Goal: Task Accomplishment & Management: Use online tool/utility

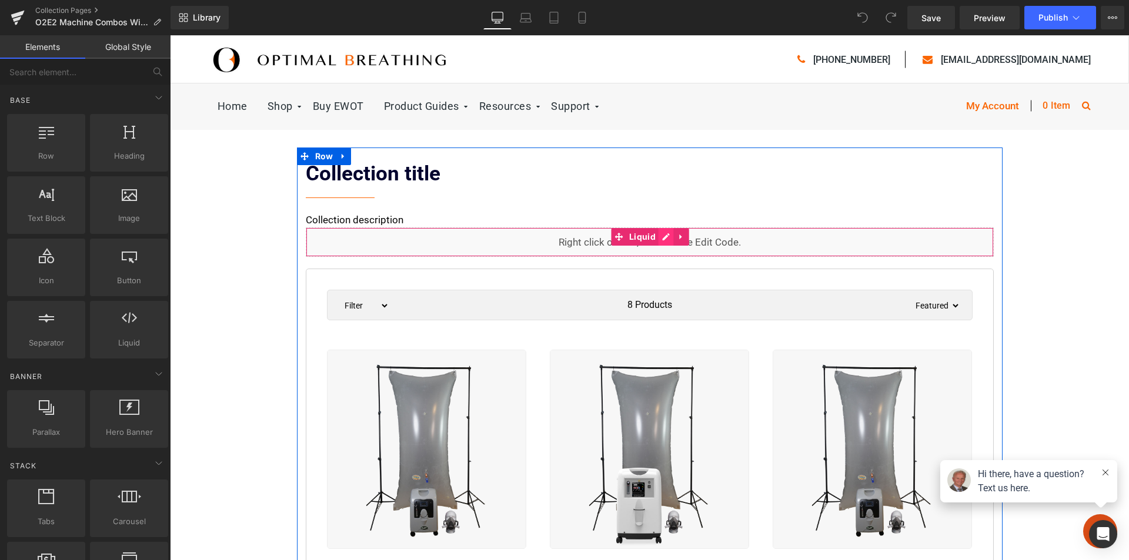
click at [662, 239] on icon at bounding box center [666, 236] width 8 height 9
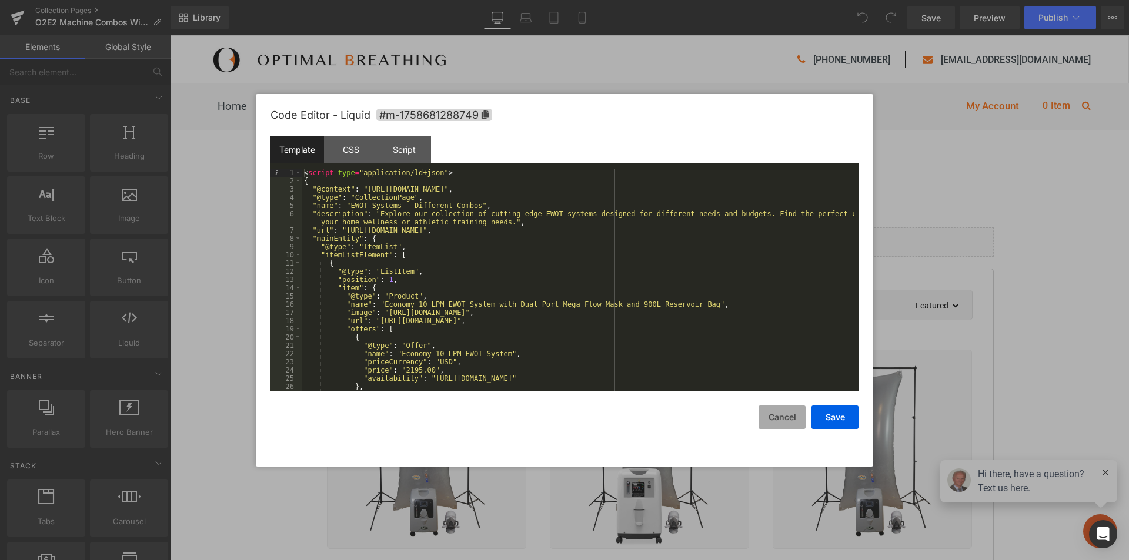
click at [797, 419] on button "Cancel" at bounding box center [782, 418] width 47 height 24
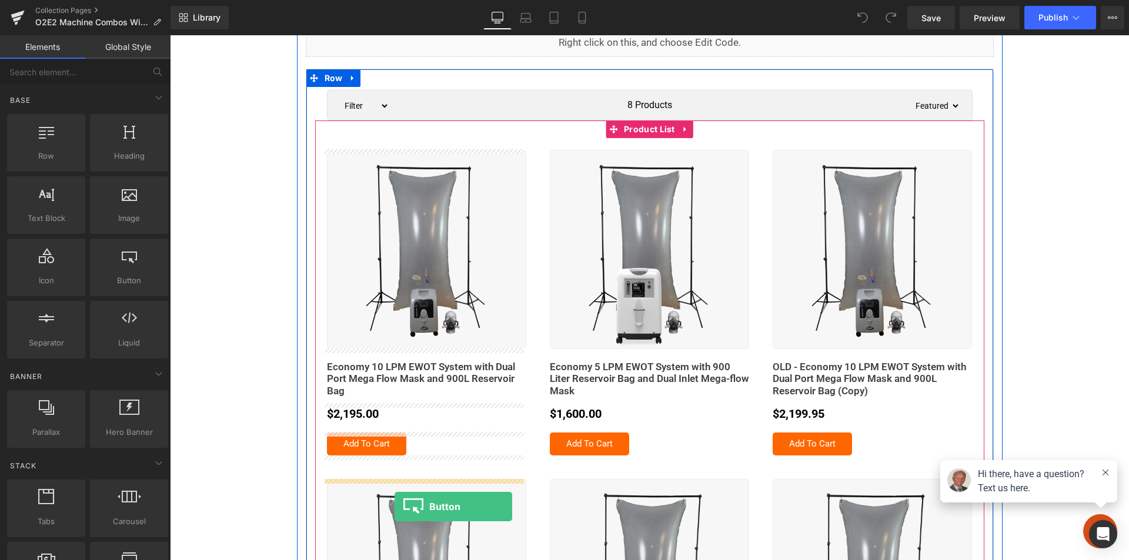
scroll to position [212, 0]
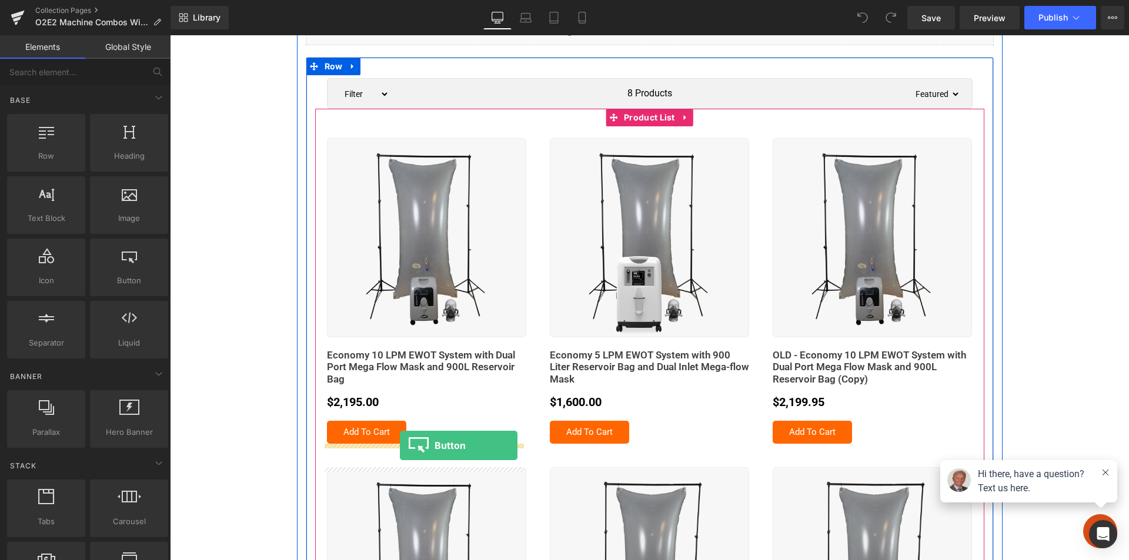
drag, startPoint x: 302, startPoint y: 305, endPoint x: 400, endPoint y: 446, distance: 171.1
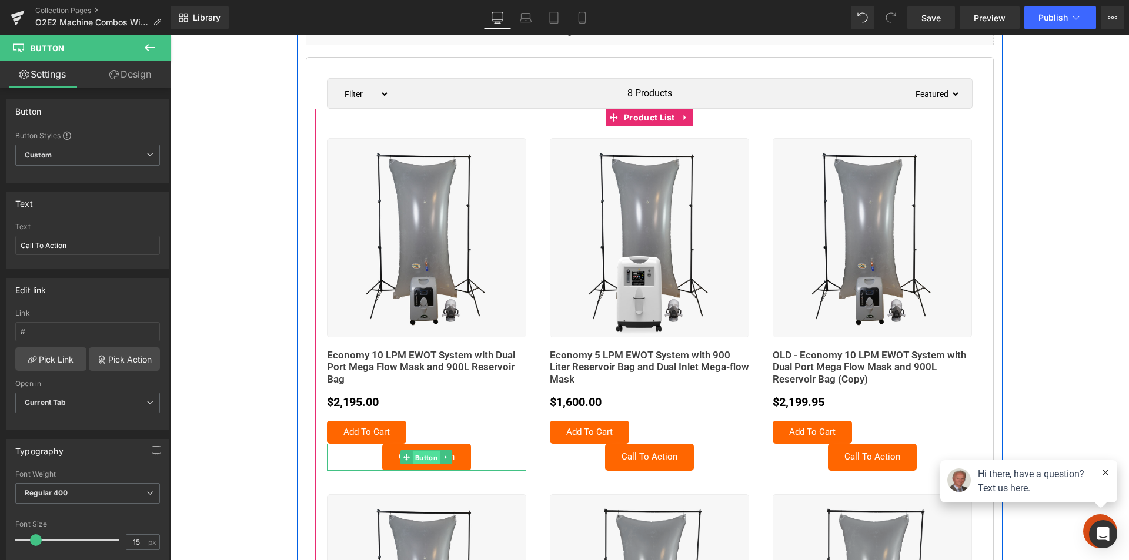
click at [422, 458] on span "Button" at bounding box center [426, 458] width 27 height 14
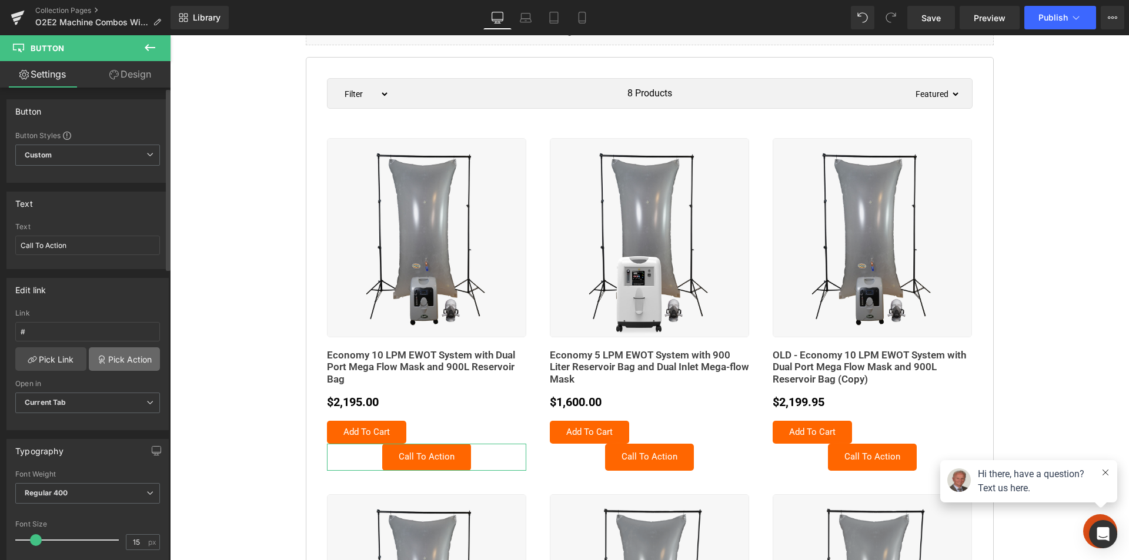
click at [101, 358] on icon at bounding box center [101, 359] width 9 height 9
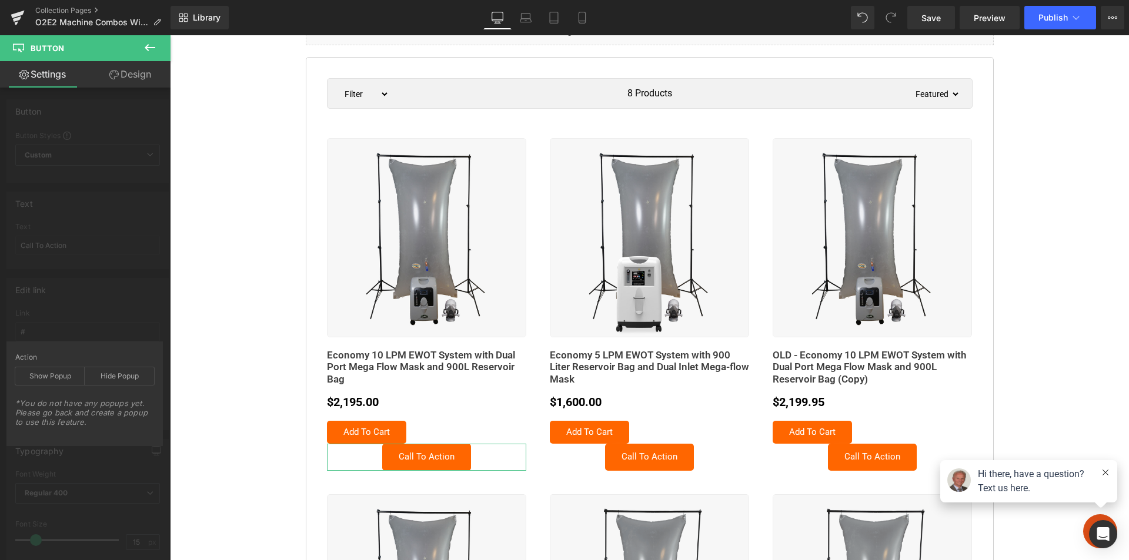
click at [115, 336] on div "Edit link # Link # Pick Link Pick Action Current Tab New Tab Open in Current Ta…" at bounding box center [88, 349] width 176 height 161
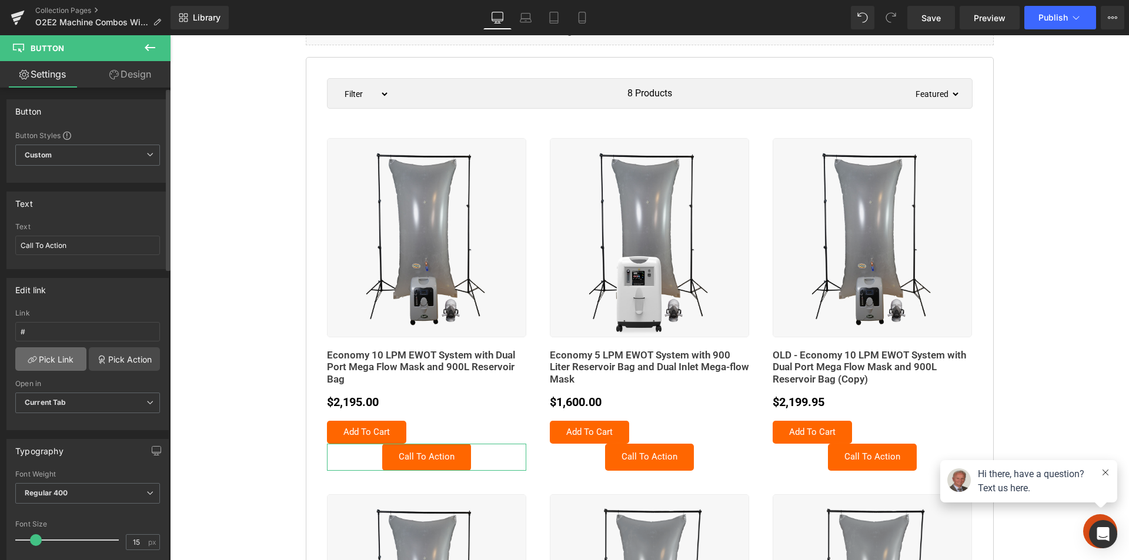
click at [45, 362] on link "Pick Link" at bounding box center [50, 360] width 71 height 24
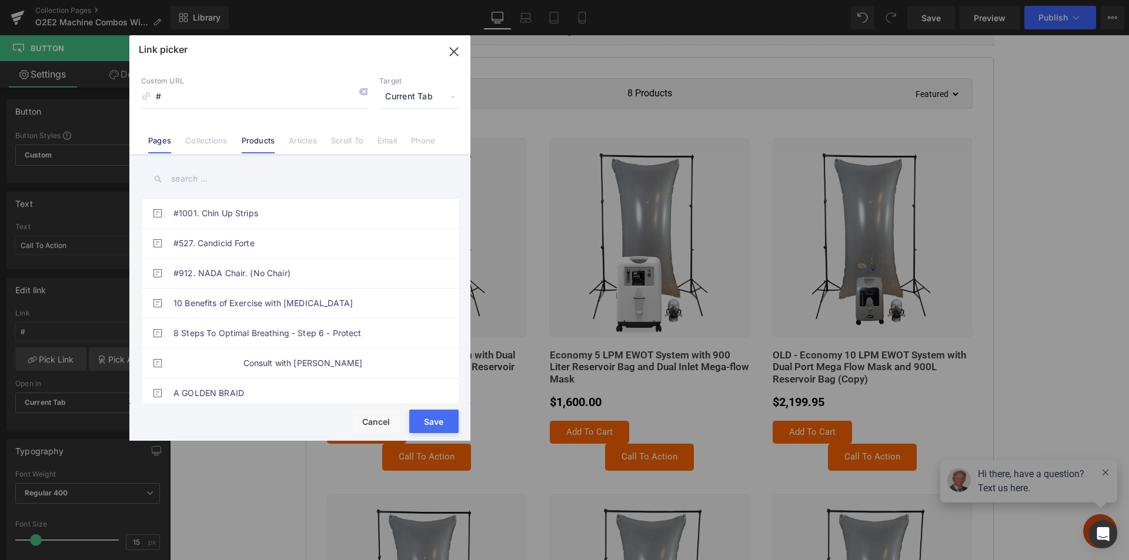
click at [254, 143] on link "Products" at bounding box center [259, 145] width 34 height 18
click at [450, 52] on icon "button" at bounding box center [454, 51] width 19 height 19
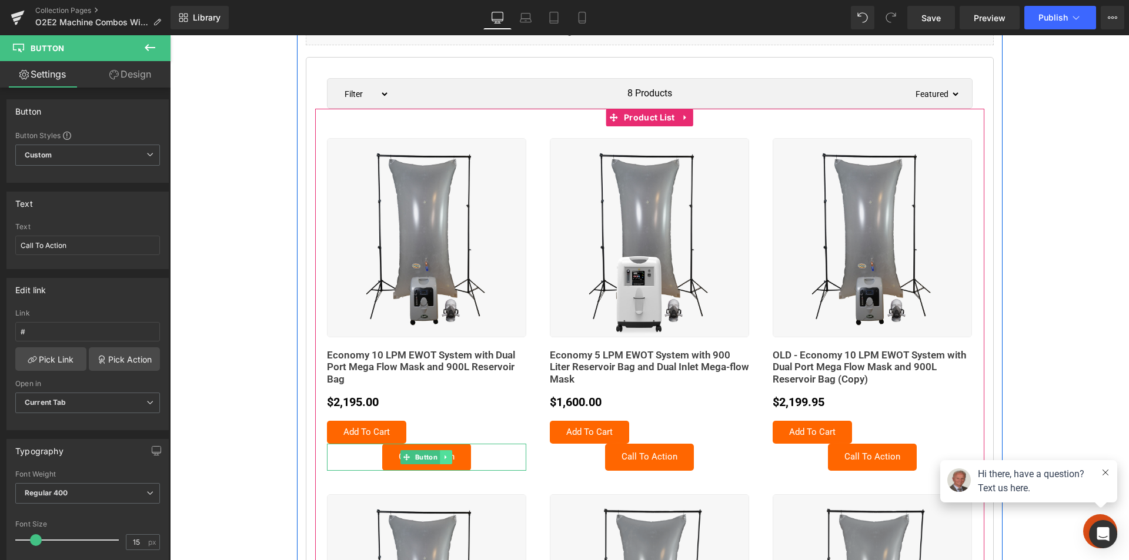
click at [443, 456] on icon at bounding box center [446, 457] width 6 height 7
click at [449, 459] on icon at bounding box center [452, 457] width 6 height 6
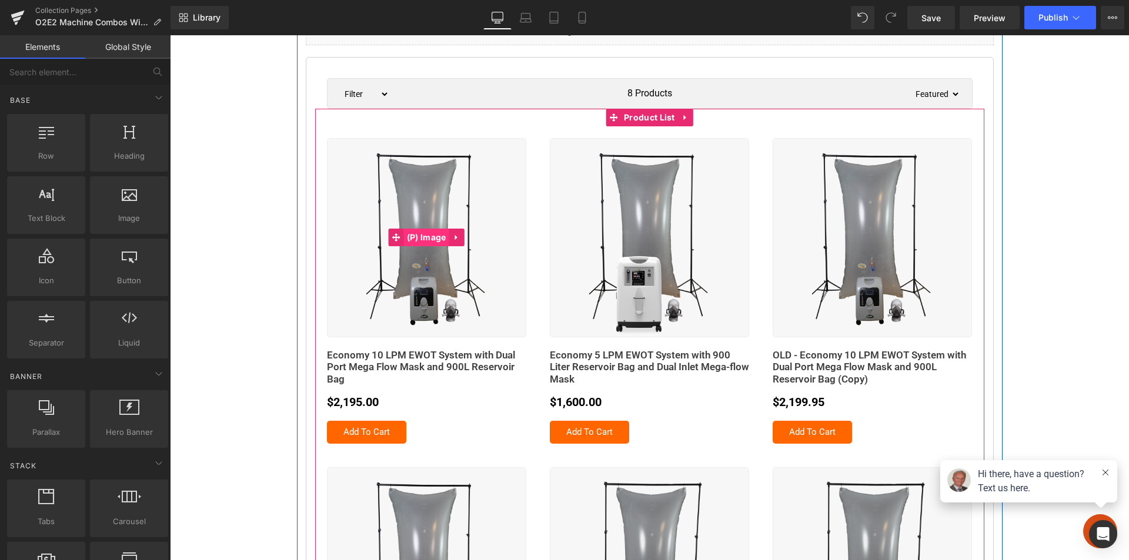
click at [415, 236] on span "(P) Image" at bounding box center [426, 238] width 45 height 18
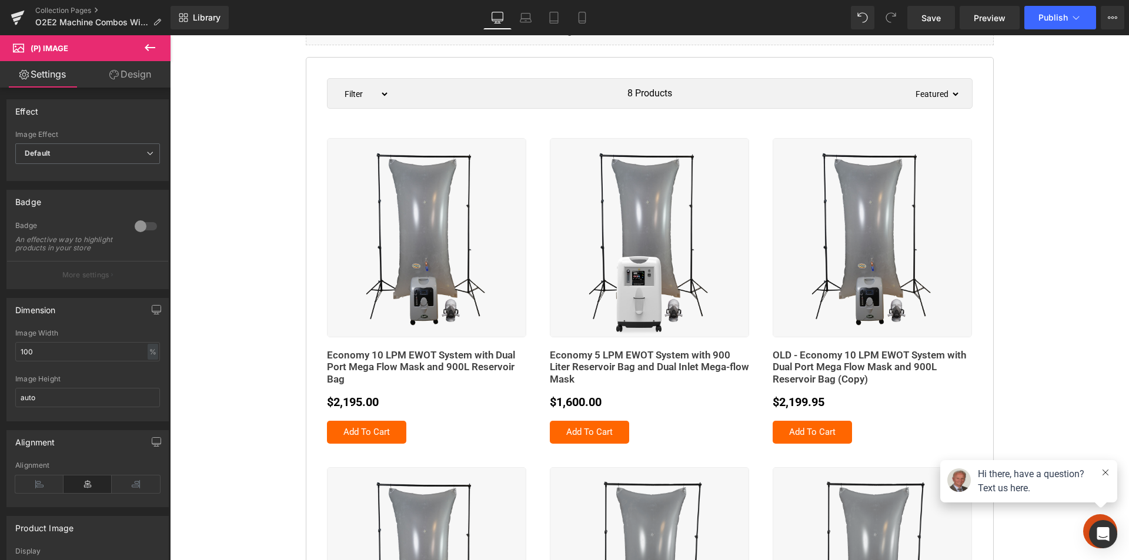
click at [149, 45] on icon at bounding box center [150, 48] width 14 height 14
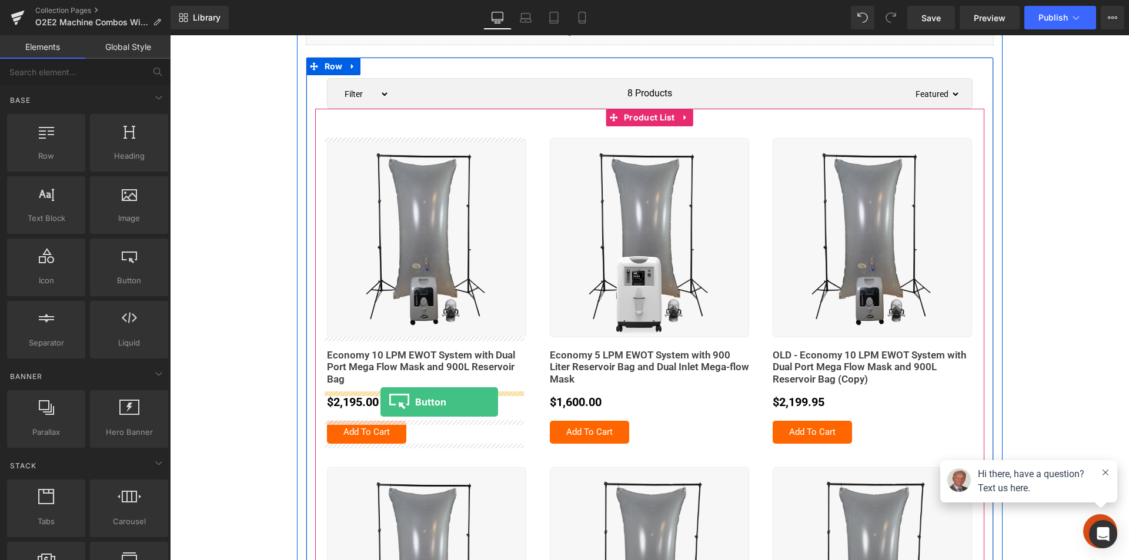
drag, startPoint x: 207, startPoint y: 335, endPoint x: 380, endPoint y: 402, distance: 186.2
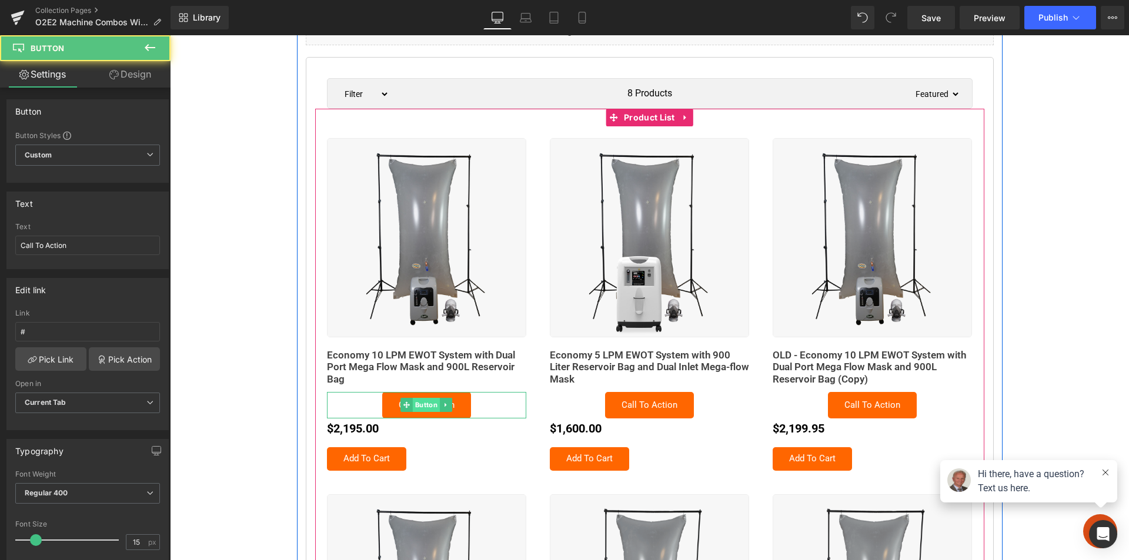
click at [419, 401] on span "Button" at bounding box center [426, 405] width 27 height 14
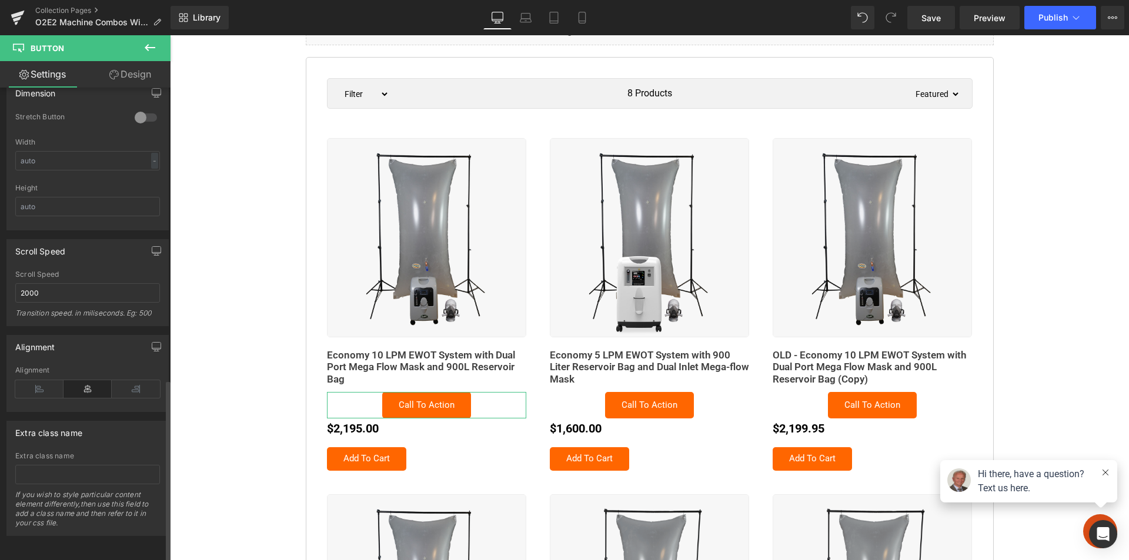
scroll to position [757, 0]
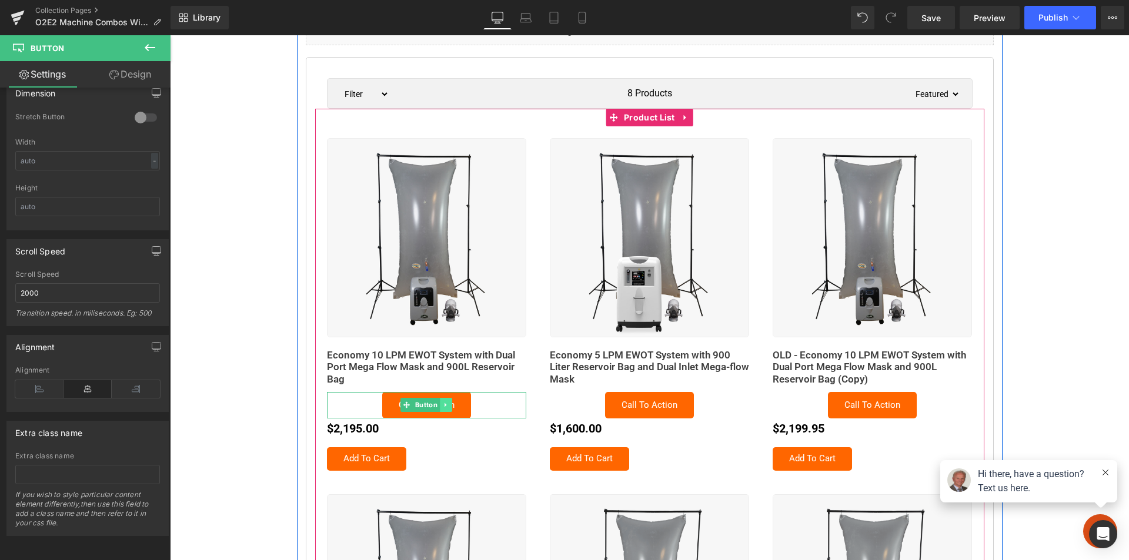
click at [444, 405] on icon at bounding box center [446, 405] width 6 height 7
click at [450, 403] on icon at bounding box center [452, 405] width 6 height 6
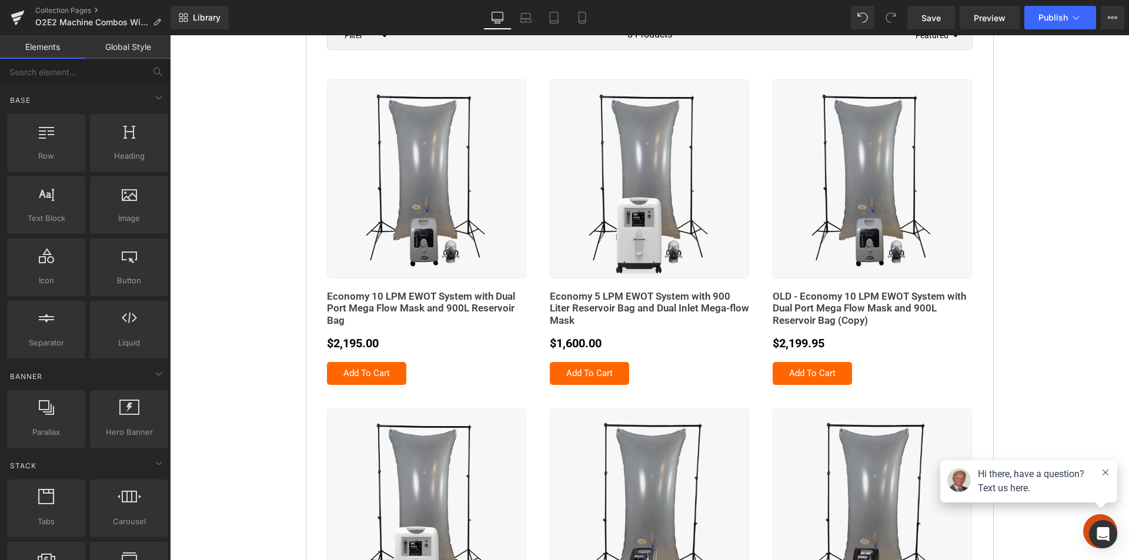
scroll to position [0, 0]
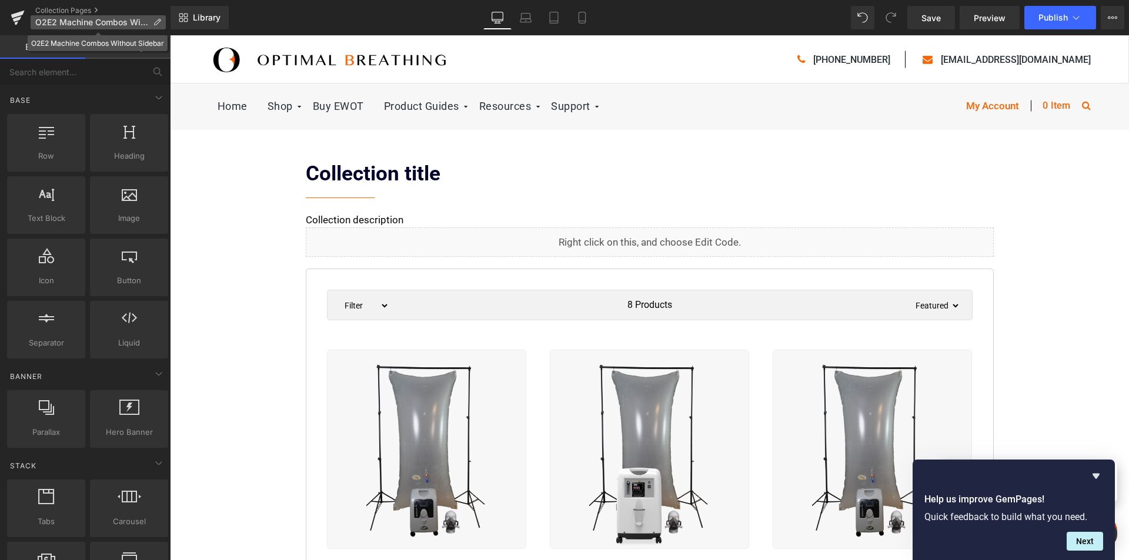
click at [80, 17] on p "O2E2 Machine Combos Without Sidebar" at bounding box center [98, 22] width 135 height 14
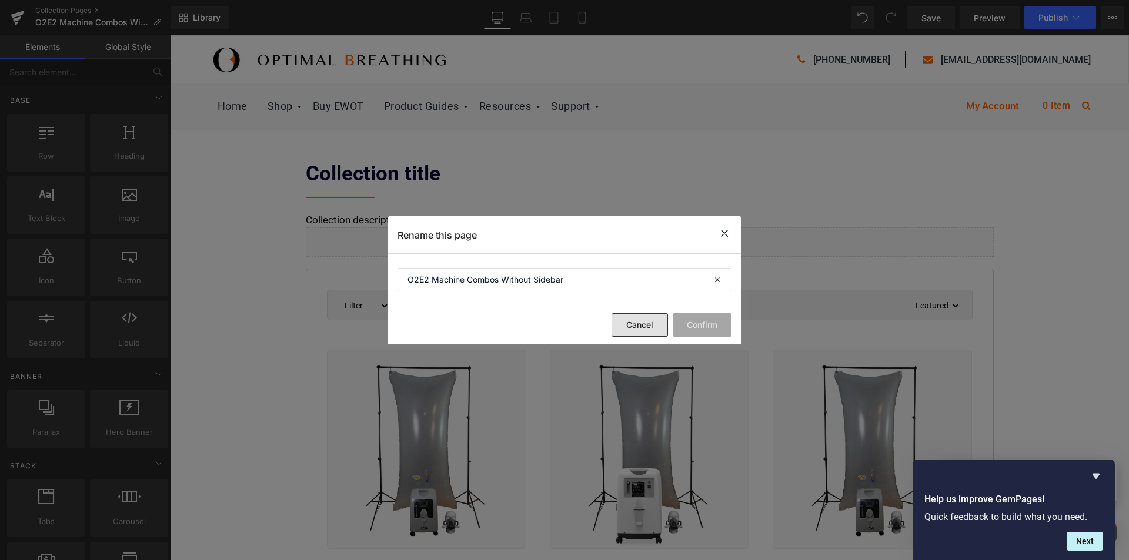
click at [632, 324] on button "Cancel" at bounding box center [640, 325] width 56 height 24
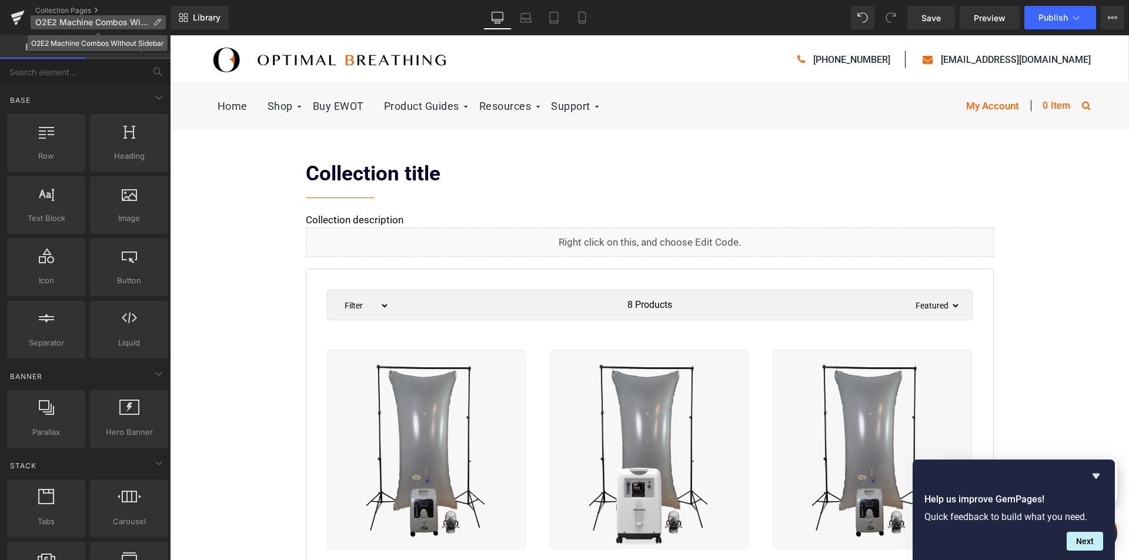
click at [158, 23] on icon at bounding box center [157, 22] width 8 height 8
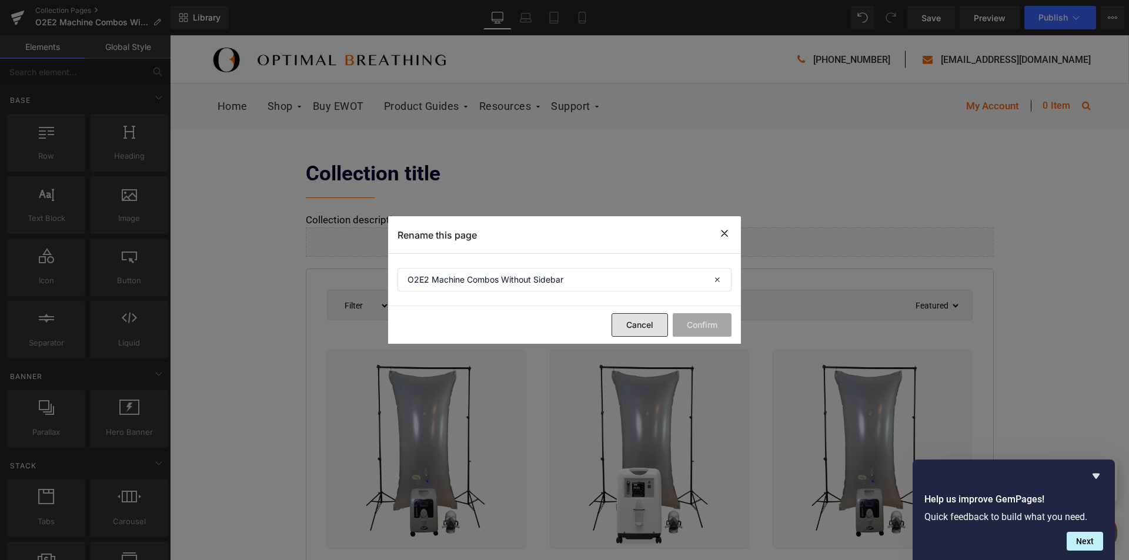
click at [648, 321] on button "Cancel" at bounding box center [640, 325] width 56 height 24
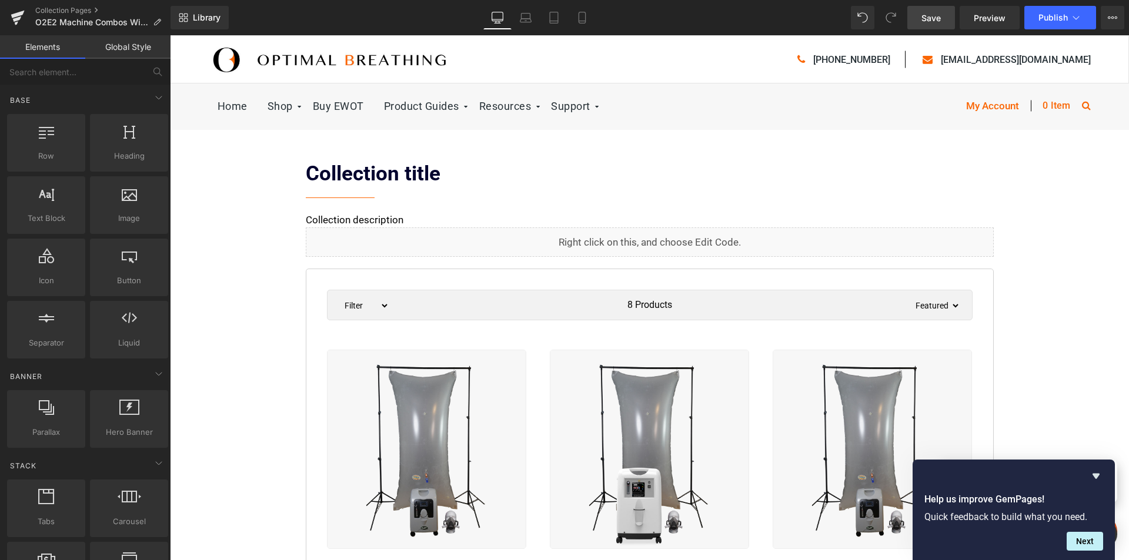
click at [926, 16] on span "Save" at bounding box center [930, 18] width 19 height 12
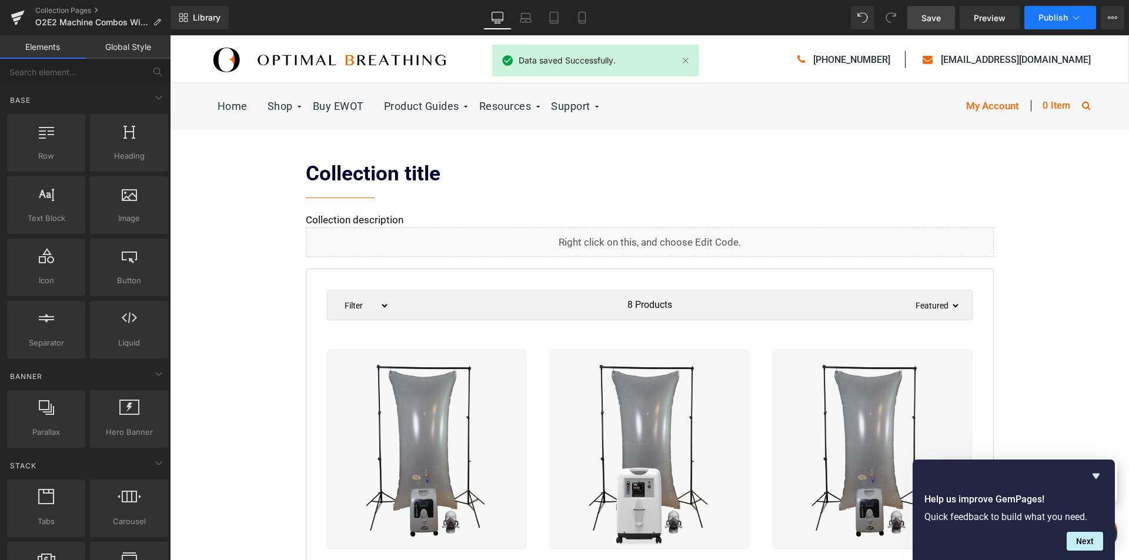
click at [1055, 14] on span "Publish" at bounding box center [1053, 17] width 29 height 9
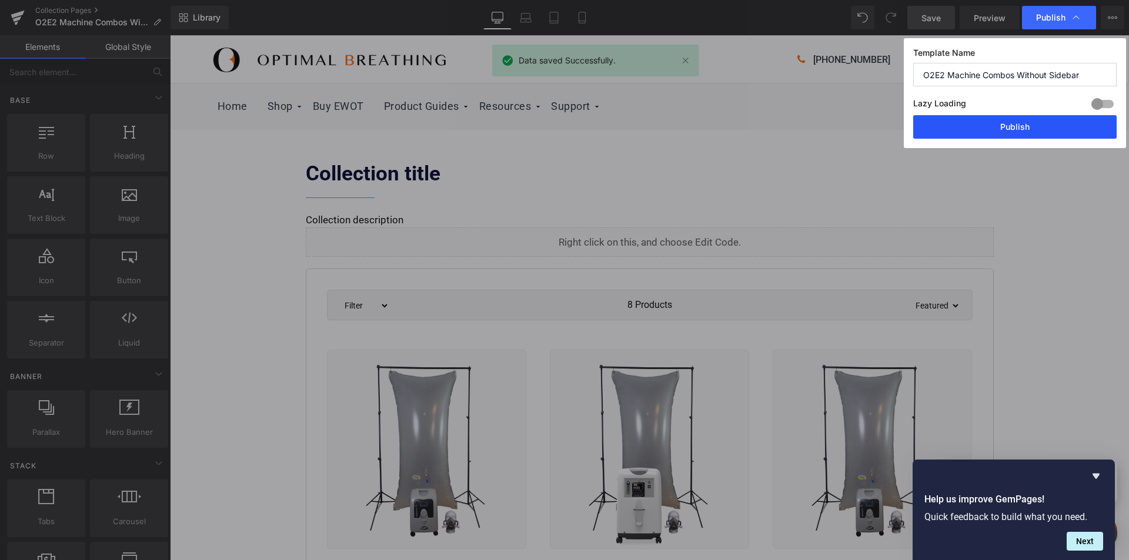
click at [1028, 123] on button "Publish" at bounding box center [1014, 127] width 203 height 24
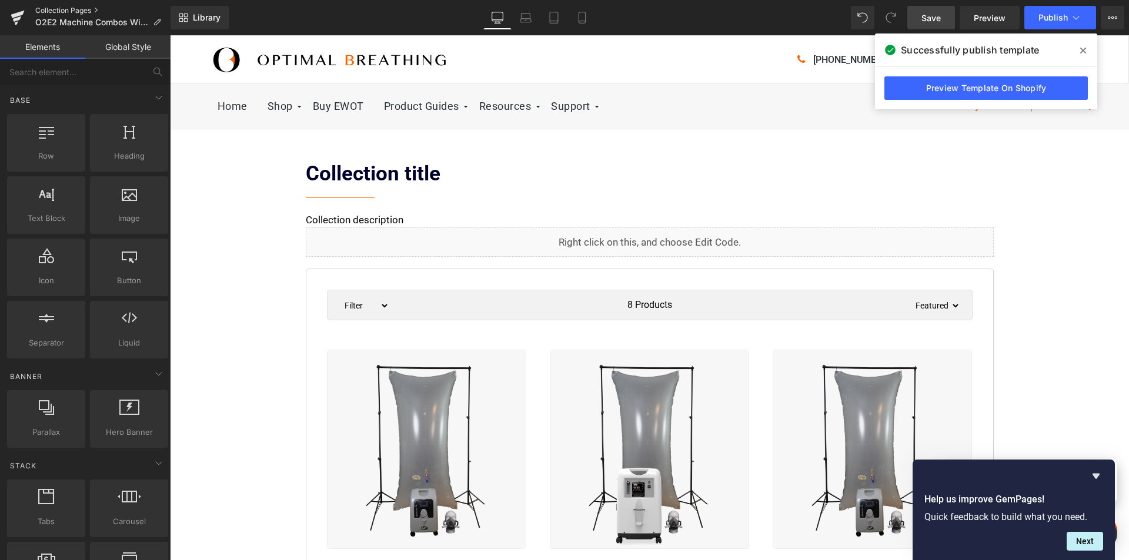
click at [56, 11] on link "Collection Pages" at bounding box center [102, 10] width 135 height 9
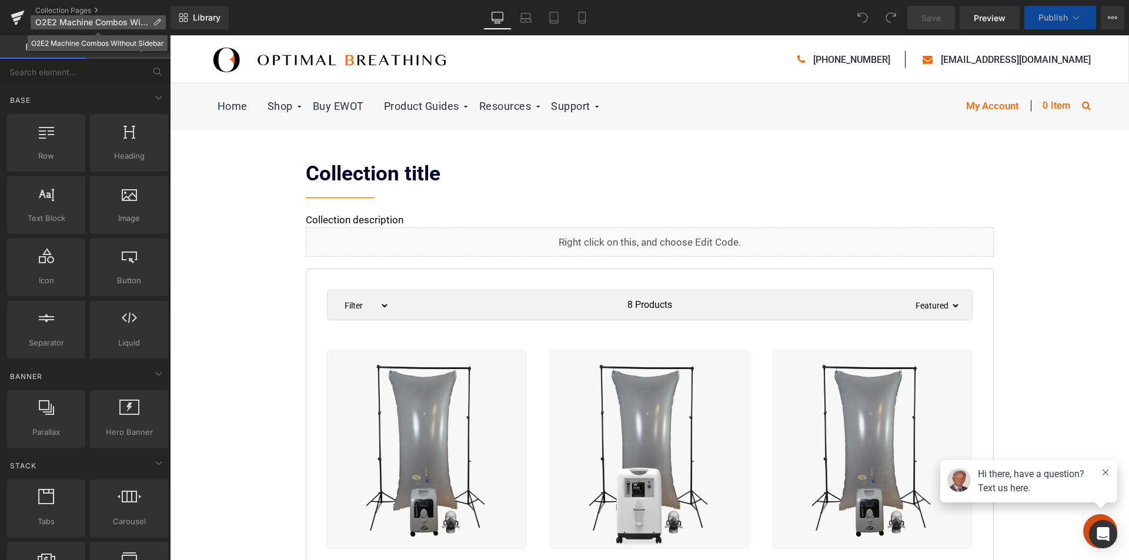
click at [126, 24] on span "O2E2 Machine Combos Without Sidebar" at bounding box center [91, 22] width 113 height 9
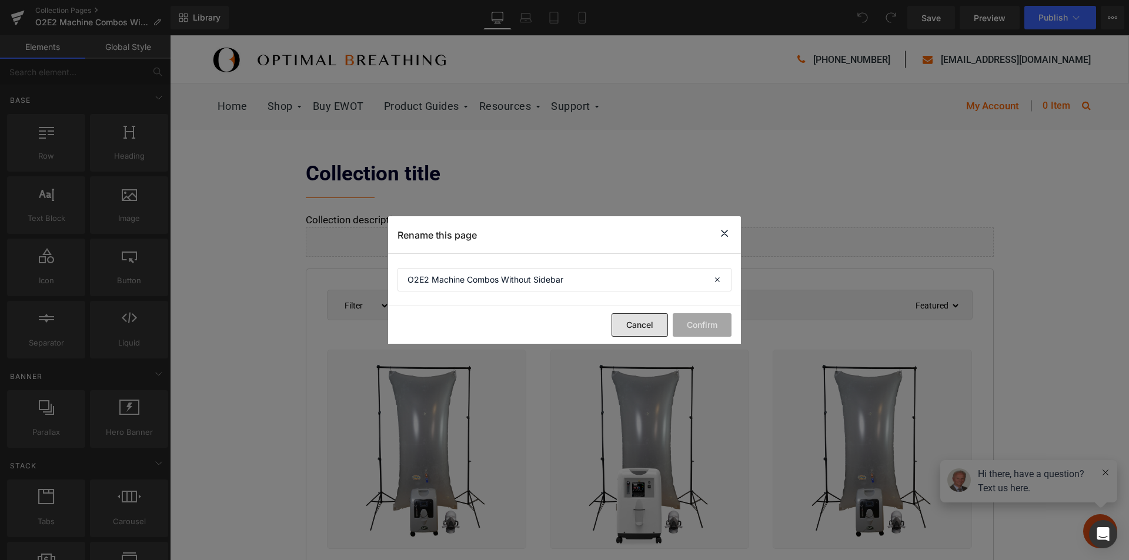
click at [632, 323] on button "Cancel" at bounding box center [640, 325] width 56 height 24
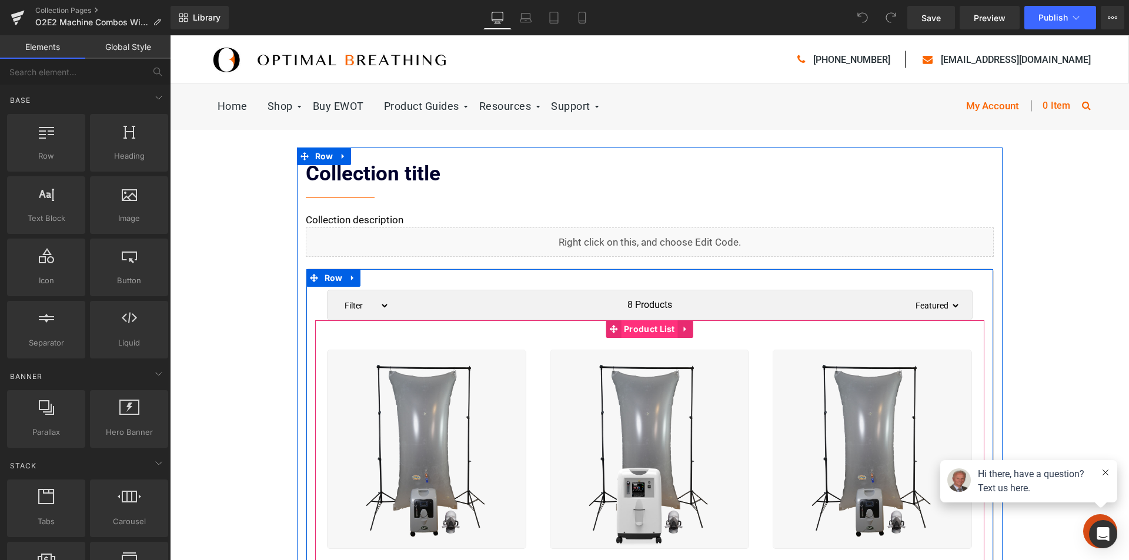
click at [637, 331] on span "Product List" at bounding box center [649, 329] width 57 height 18
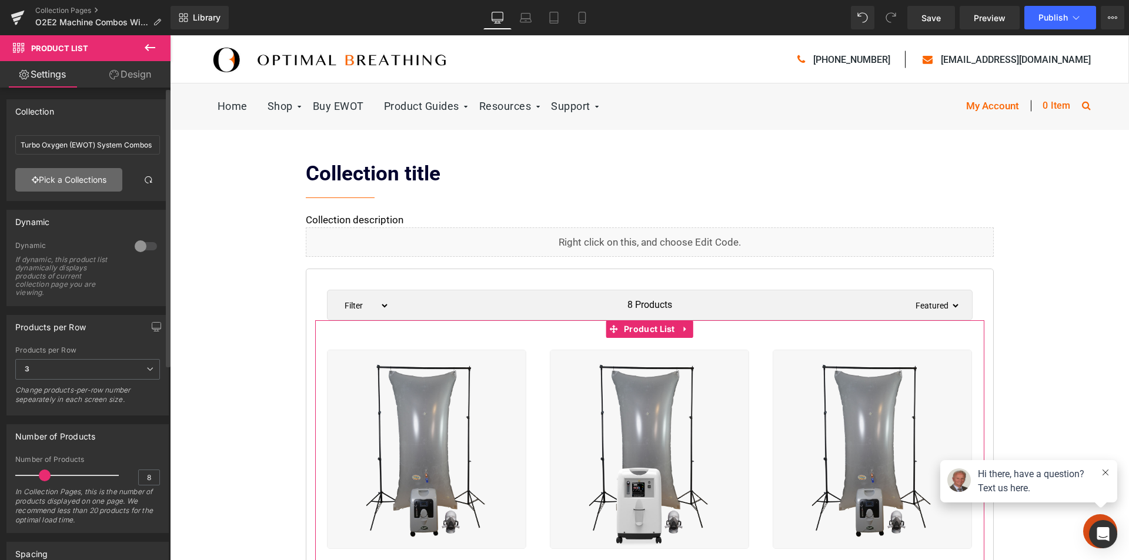
click at [61, 178] on link "Pick a Collections" at bounding box center [68, 180] width 107 height 24
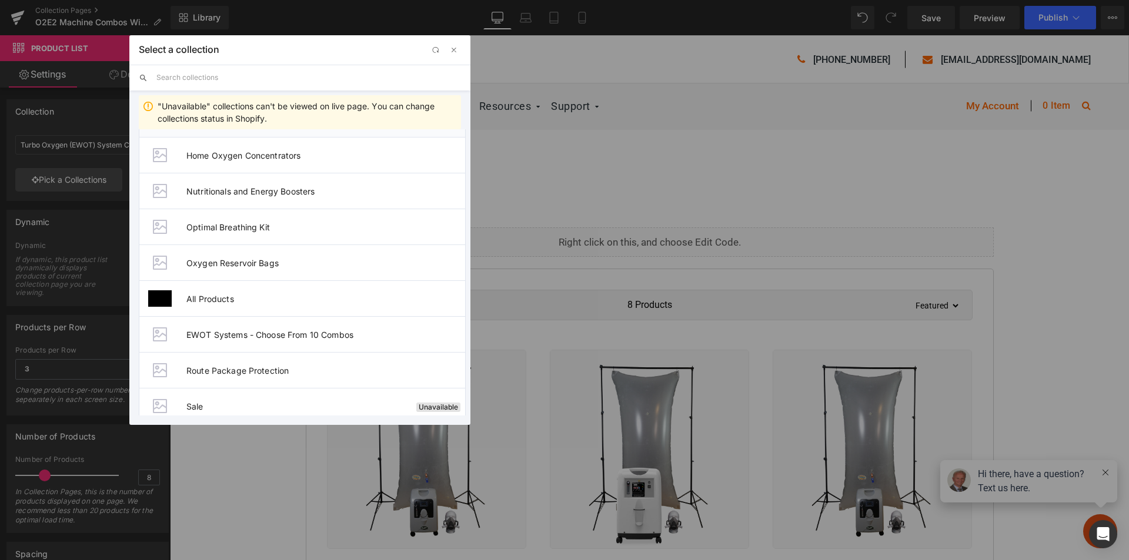
scroll to position [188, 0]
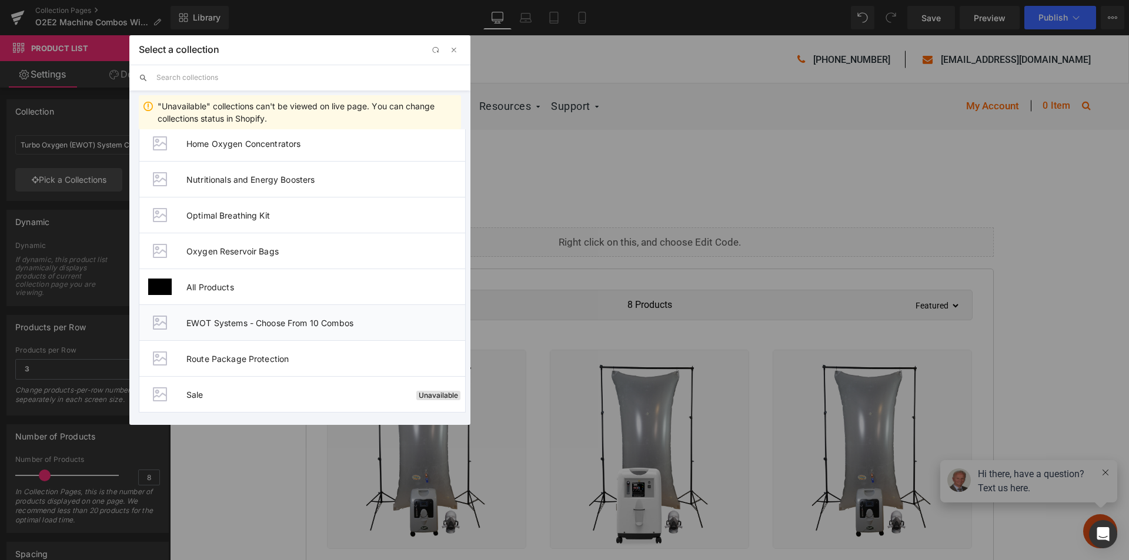
click at [320, 323] on span "EWOT Systems - Choose From 10 Combos" at bounding box center [325, 323] width 279 height 10
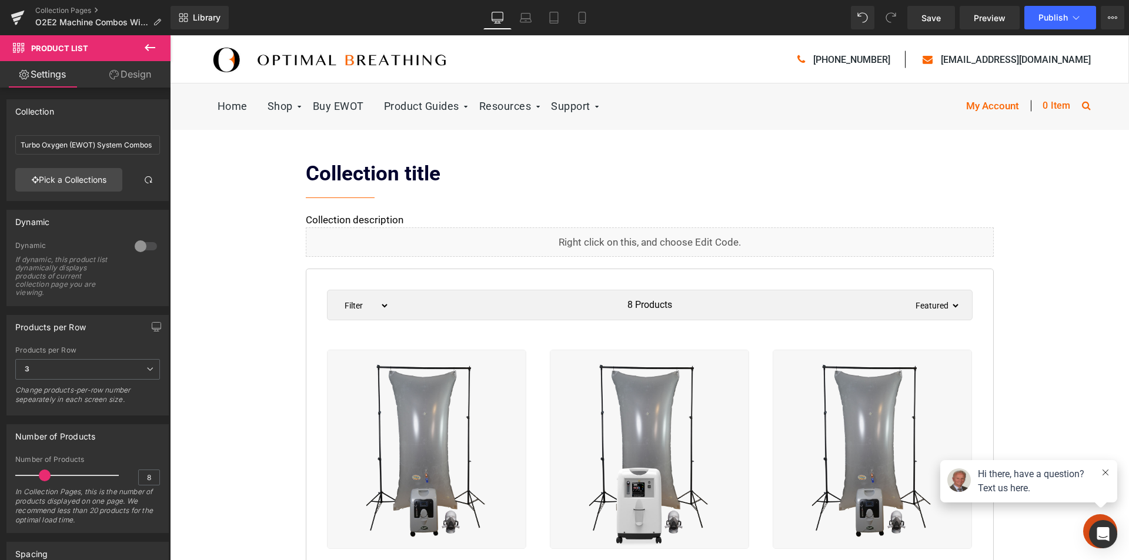
type input "EWOT Systems - Choose From 10 Combos"
click at [926, 16] on span "Save" at bounding box center [930, 18] width 19 height 12
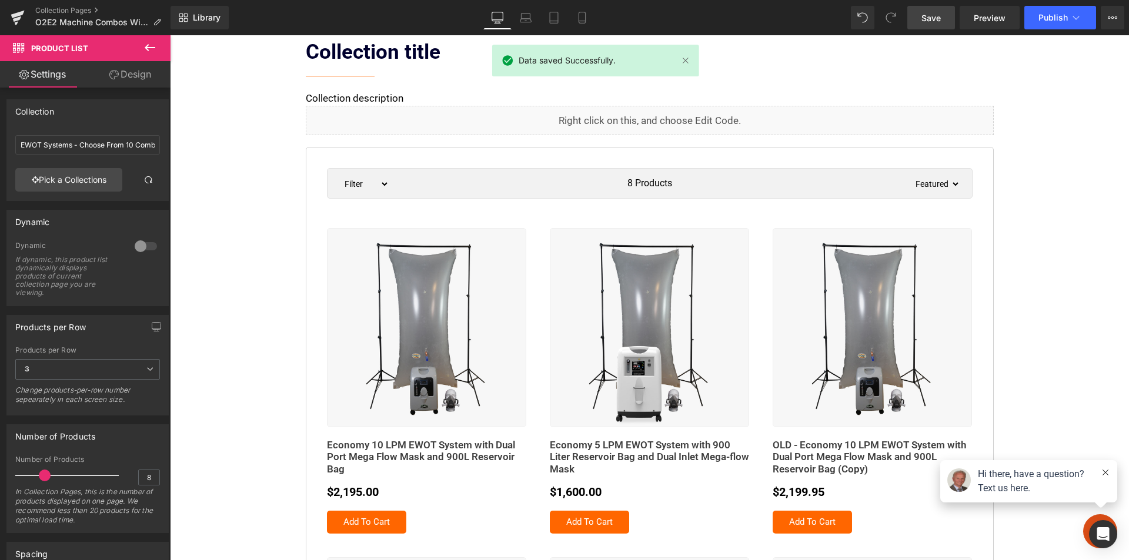
scroll to position [0, 0]
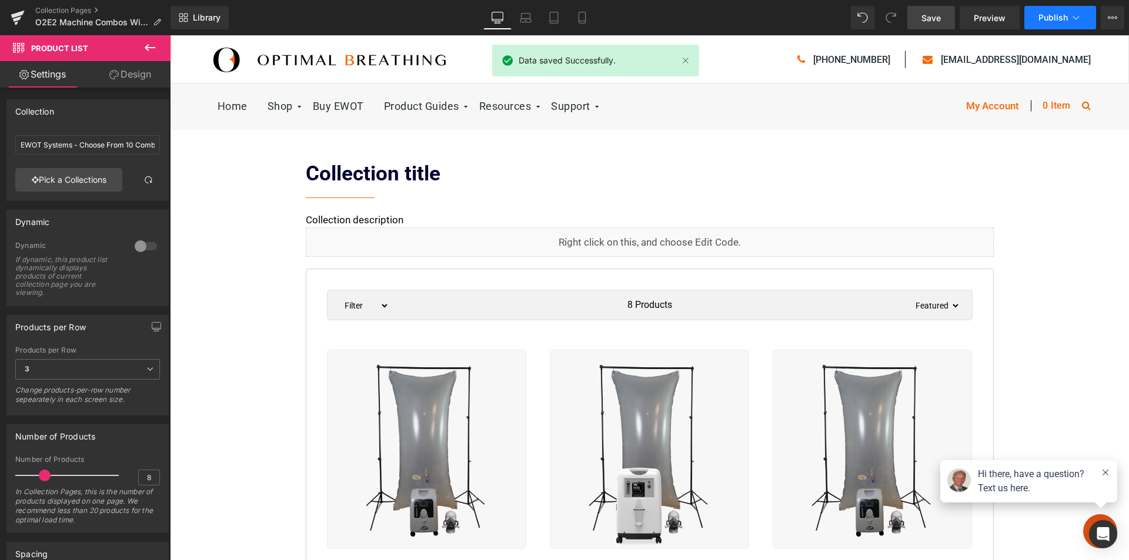
click at [1055, 14] on span "Publish" at bounding box center [1053, 17] width 29 height 9
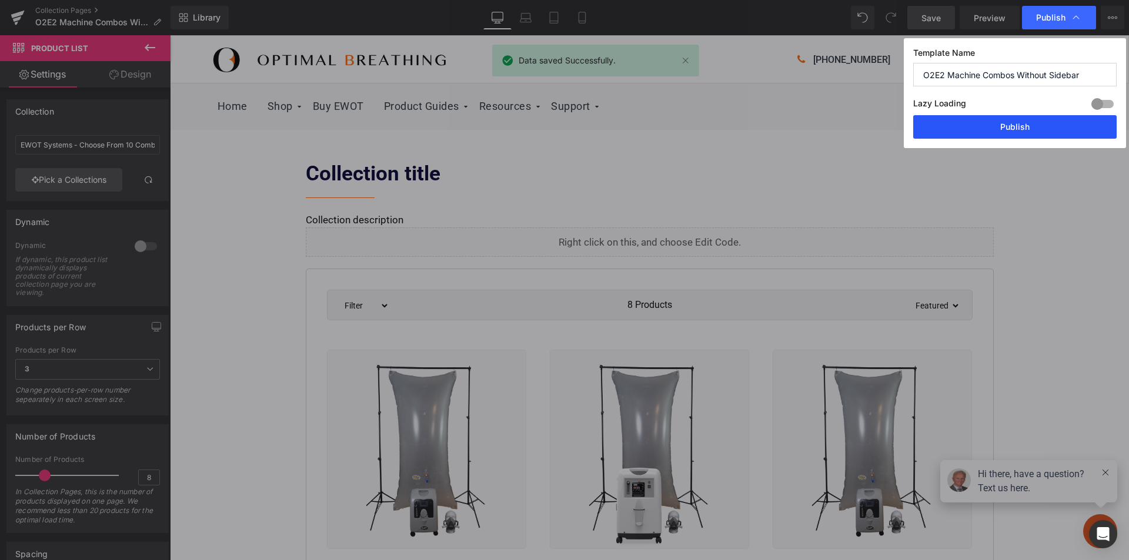
click at [1037, 126] on button "Publish" at bounding box center [1014, 127] width 203 height 24
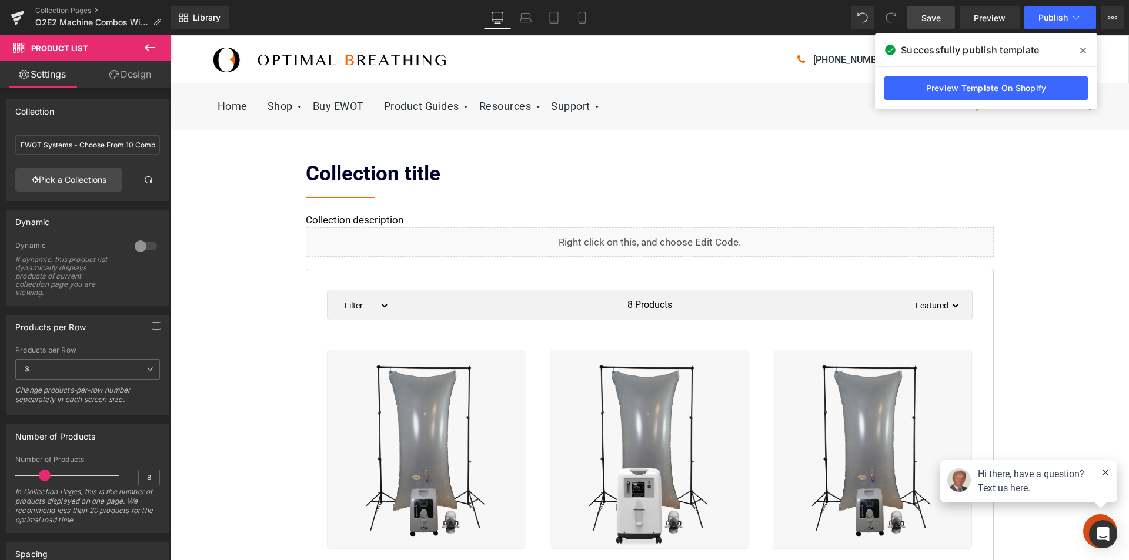
click at [1081, 48] on icon at bounding box center [1083, 51] width 6 height 6
